Goal: Entertainment & Leisure: Consume media (video, audio)

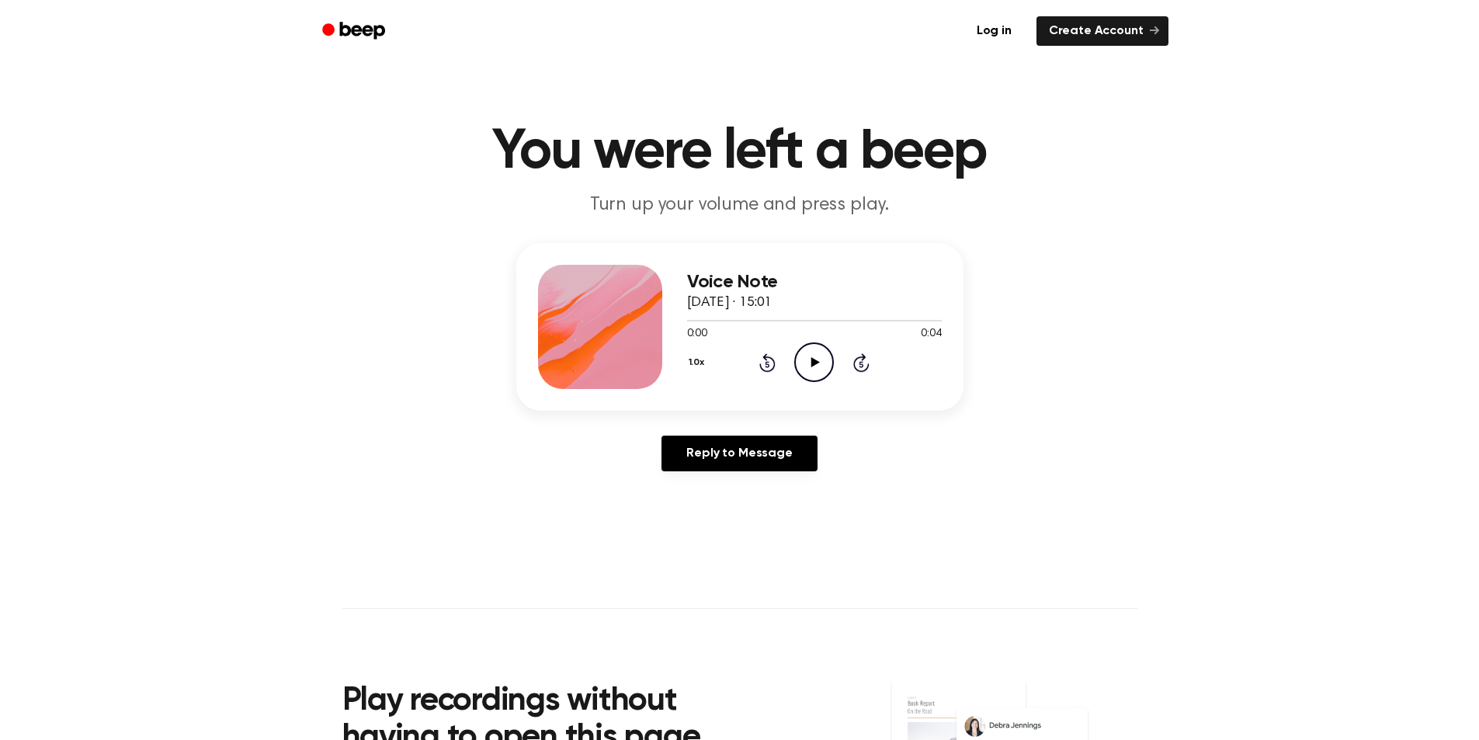
click at [807, 370] on icon "Play Audio" at bounding box center [814, 362] width 40 height 40
click at [824, 357] on icon "Play Audio" at bounding box center [814, 362] width 40 height 40
click at [811, 359] on icon "Play Audio" at bounding box center [814, 362] width 40 height 40
click at [813, 365] on icon at bounding box center [815, 362] width 9 height 10
